Goal: Check status

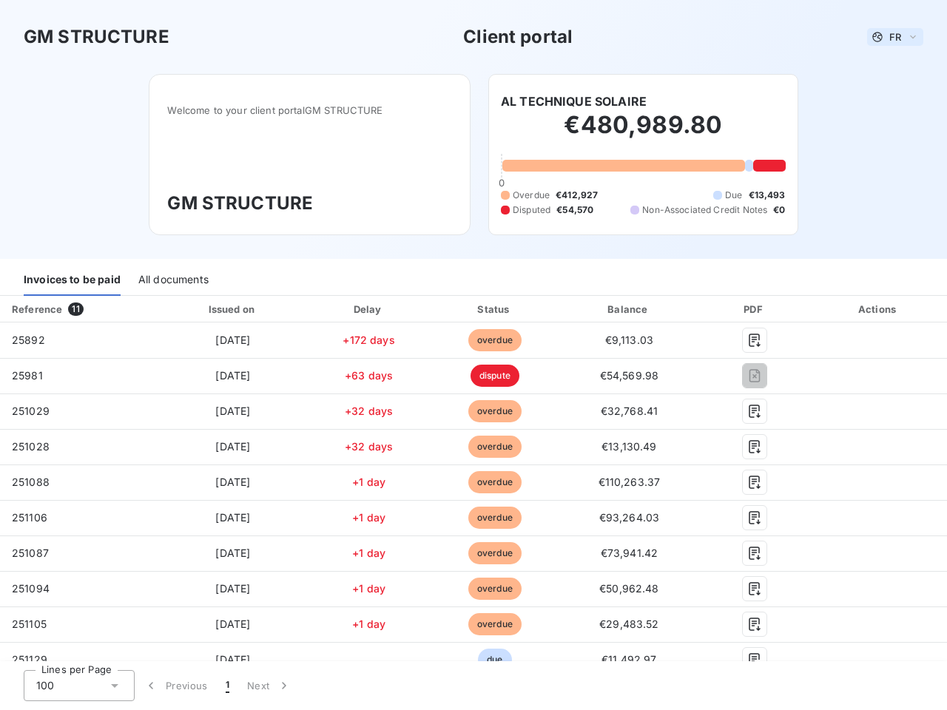
click at [889, 37] on span "FR" at bounding box center [895, 37] width 12 height 12
click at [567, 101] on h6 "AL TECHNIQUE SOLAIRE" at bounding box center [574, 101] width 146 height 18
click at [72, 280] on div "Invoices to be paid" at bounding box center [72, 280] width 97 height 31
click at [172, 280] on div "All documents" at bounding box center [173, 280] width 70 height 31
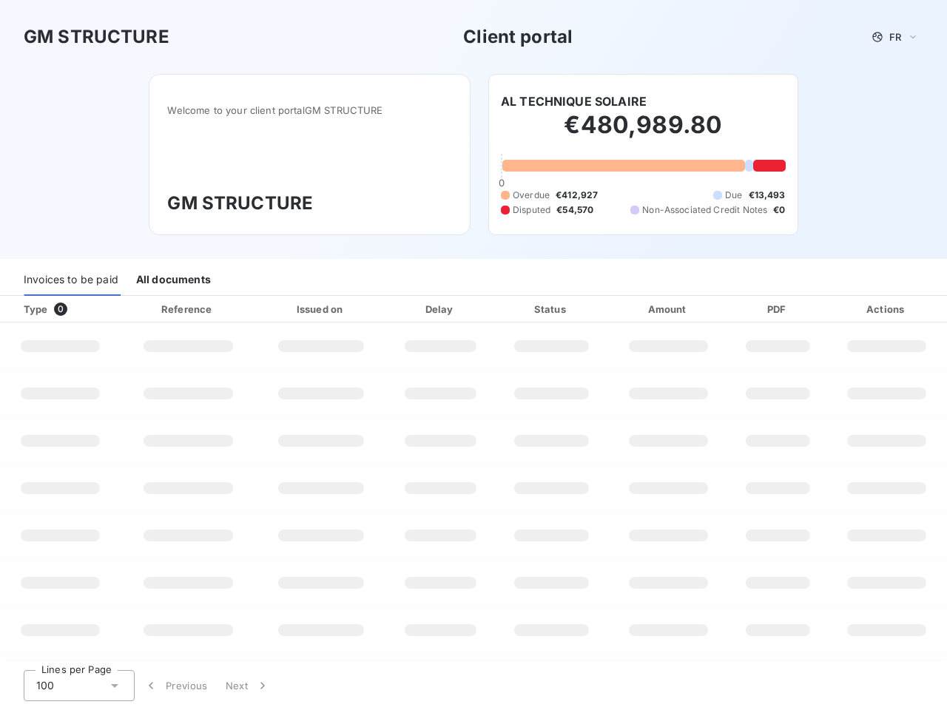
click at [78, 309] on div "Type 0" at bounding box center [66, 309] width 102 height 15
click at [229, 309] on div at bounding box center [233, 309] width 15 height 15
click at [363, 309] on div at bounding box center [364, 309] width 15 height 15
click at [495, 309] on th "Status" at bounding box center [551, 309] width 113 height 27
click at [621, 309] on div "Amount" at bounding box center [668, 309] width 115 height 15
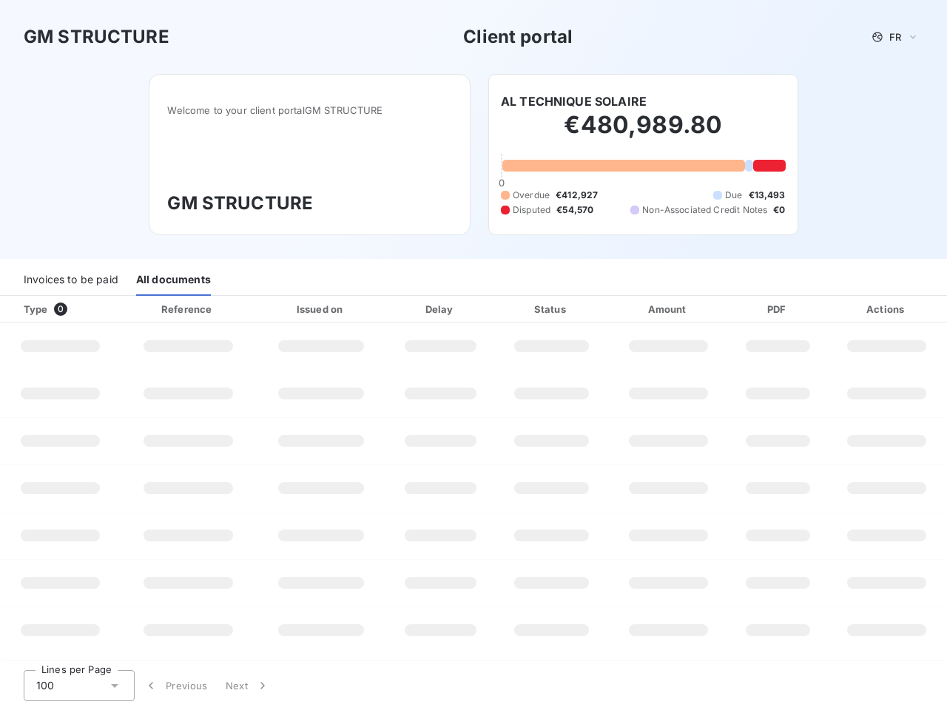
click at [744, 309] on div "PDF" at bounding box center [778, 309] width 92 height 15
